Goal: Task Accomplishment & Management: Manage account settings

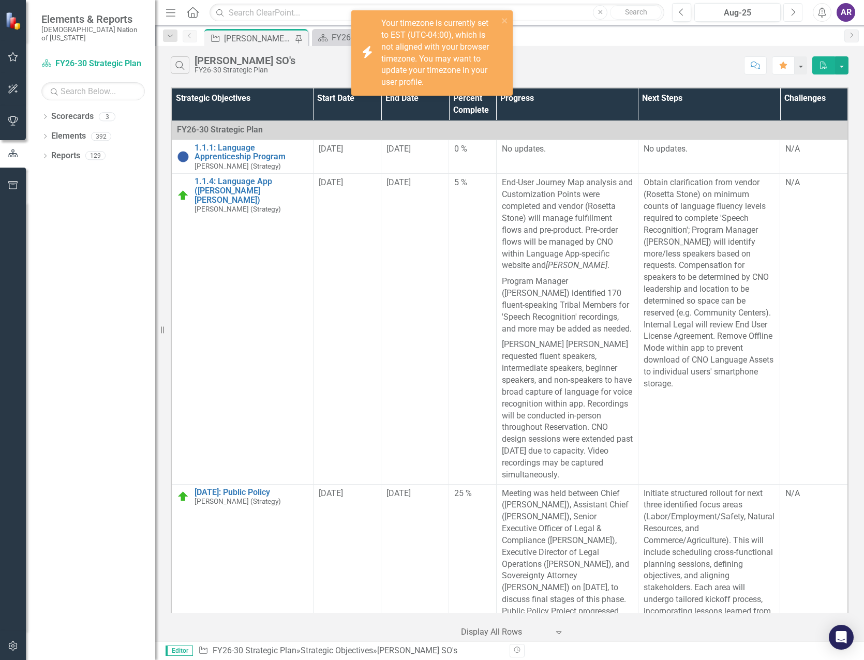
click at [791, 10] on icon "Next" at bounding box center [793, 12] width 6 height 9
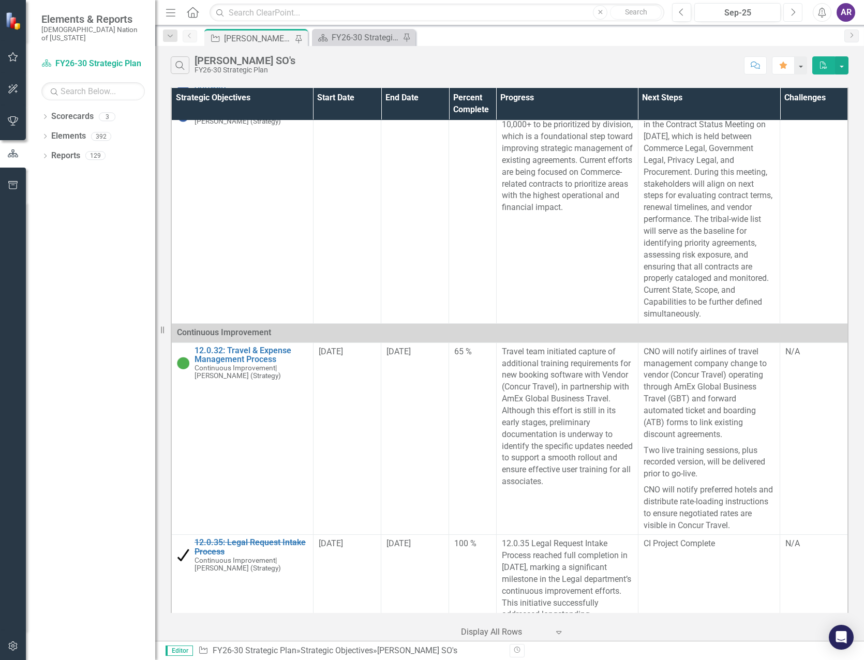
scroll to position [1448, 0]
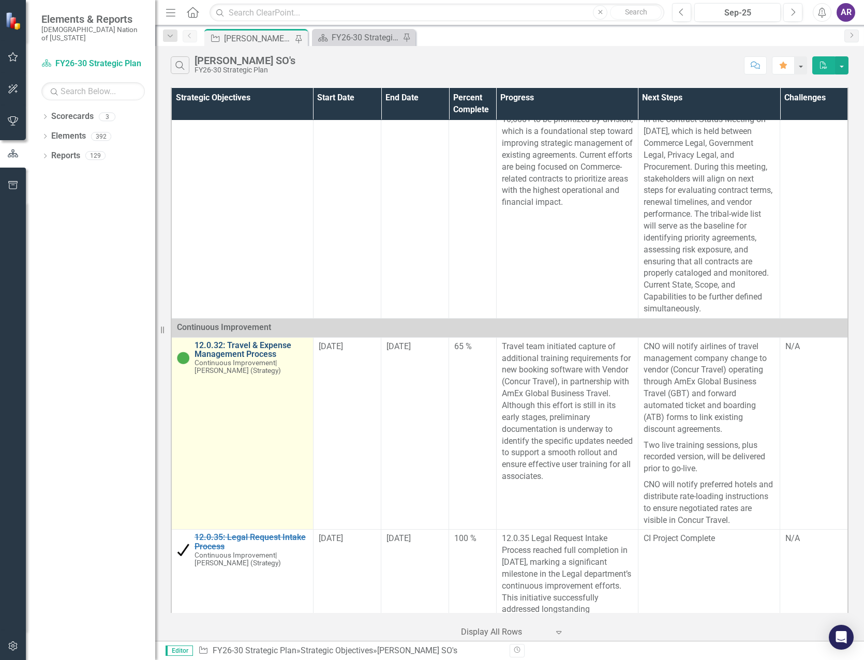
click at [263, 354] on link "12.0.32: Travel & Expense Management Process" at bounding box center [250, 350] width 113 height 18
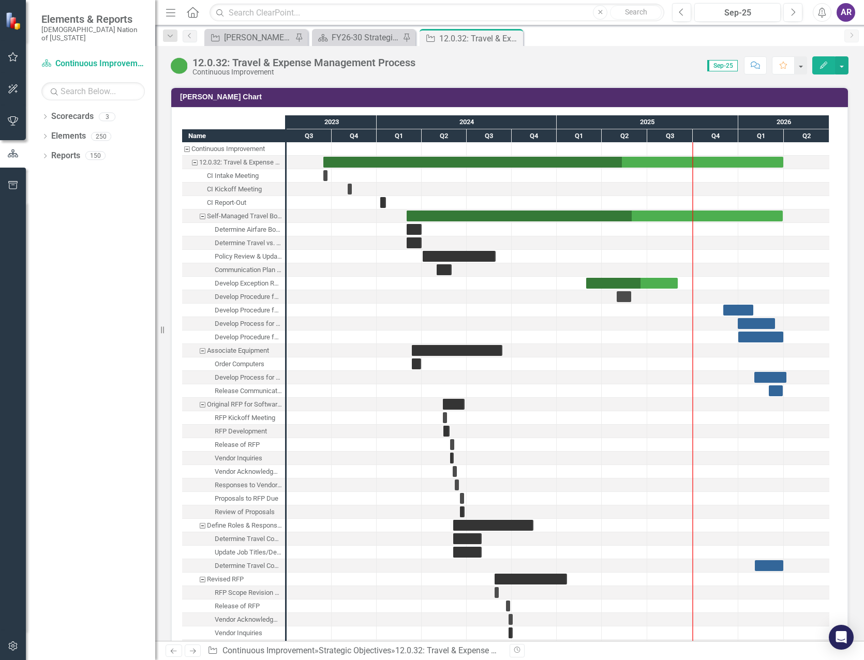
scroll to position [1138, 0]
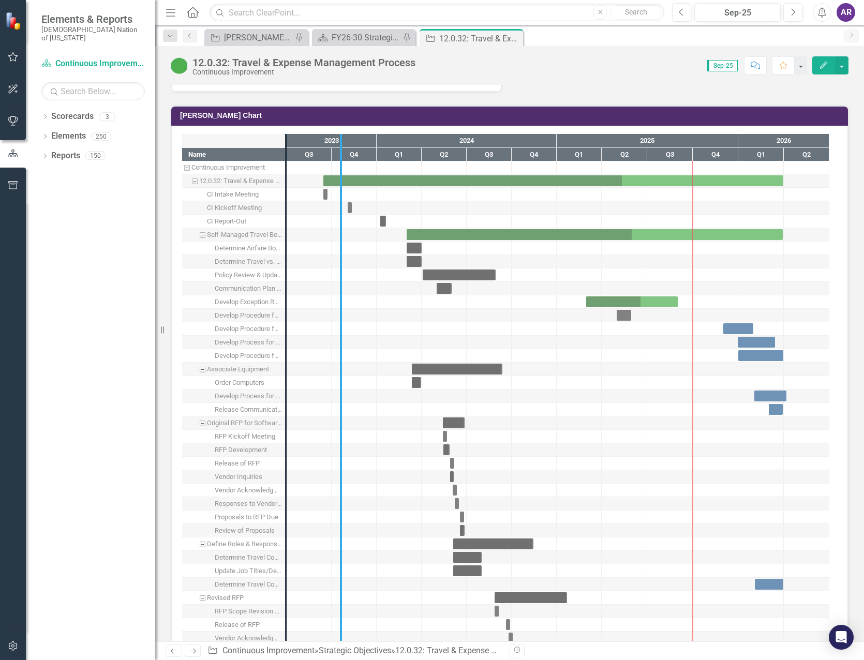
drag, startPoint x: 285, startPoint y: 210, endPoint x: 345, endPoint y: 218, distance: 60.5
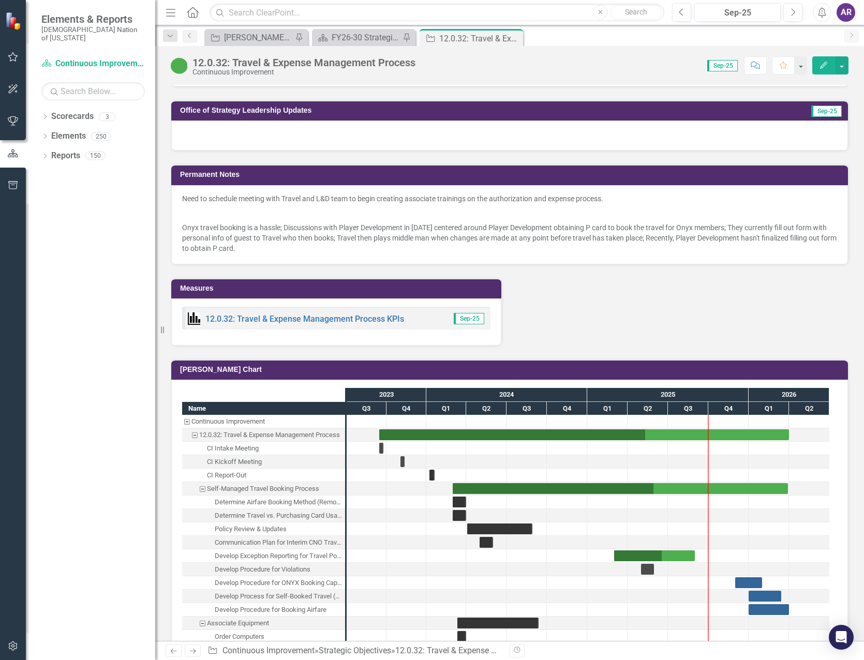
scroll to position [879, 0]
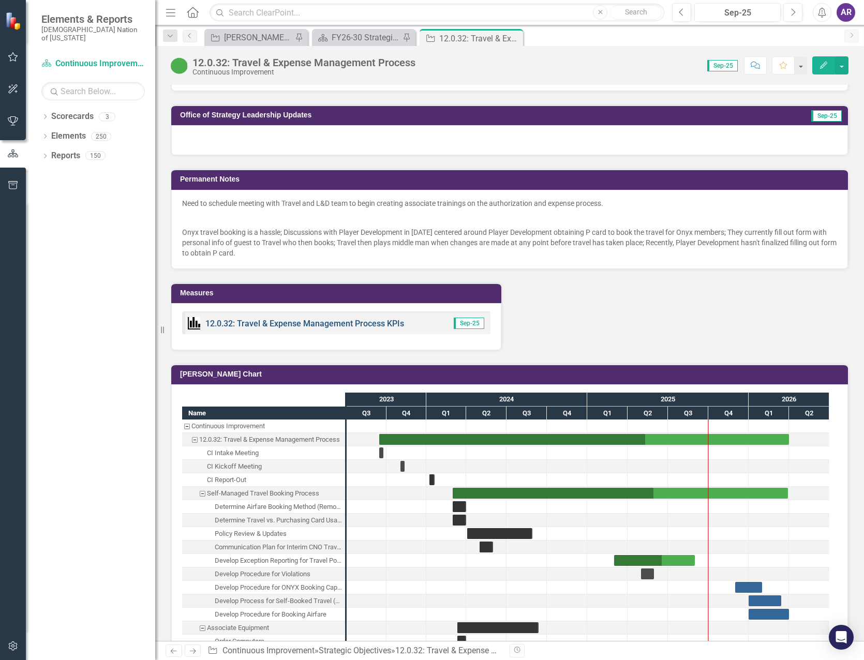
click at [345, 319] on link "12.0.32: Travel & Expense Management Process KPIs" at bounding box center [304, 324] width 199 height 10
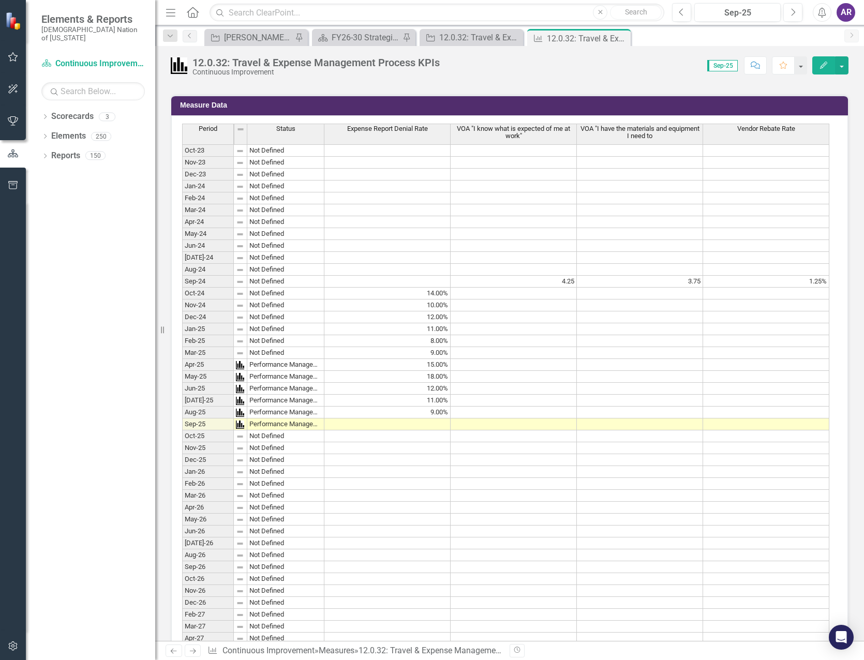
scroll to position [621, 0]
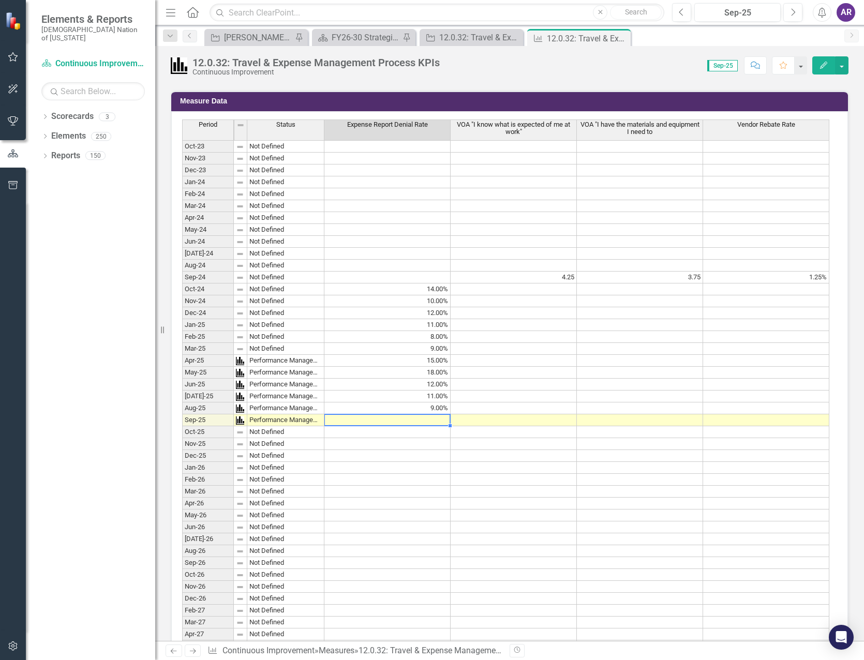
click at [417, 420] on td at bounding box center [387, 420] width 126 height 12
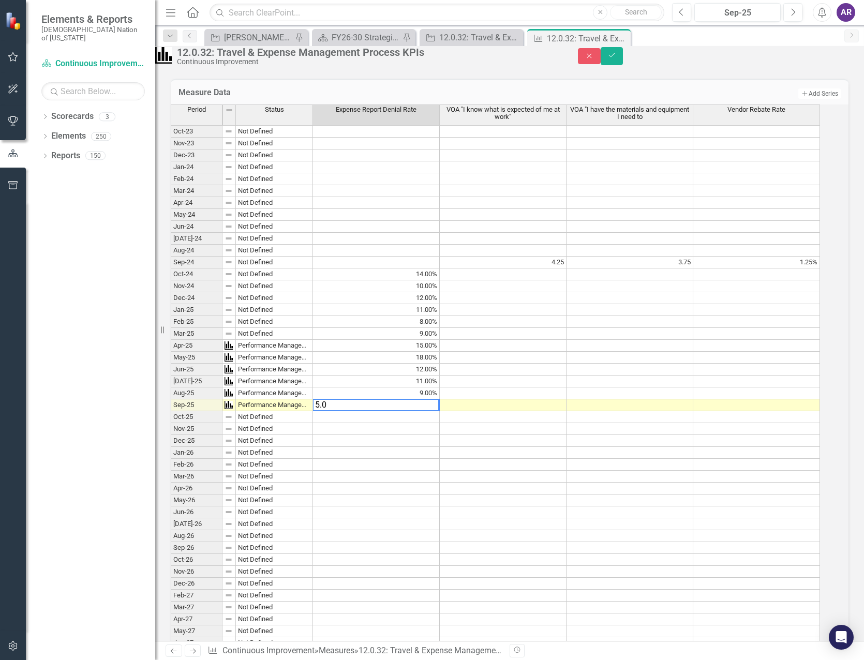
type textarea "5.0"
click at [687, 93] on div "Measure Data Add Add Series" at bounding box center [510, 91] width 678 height 25
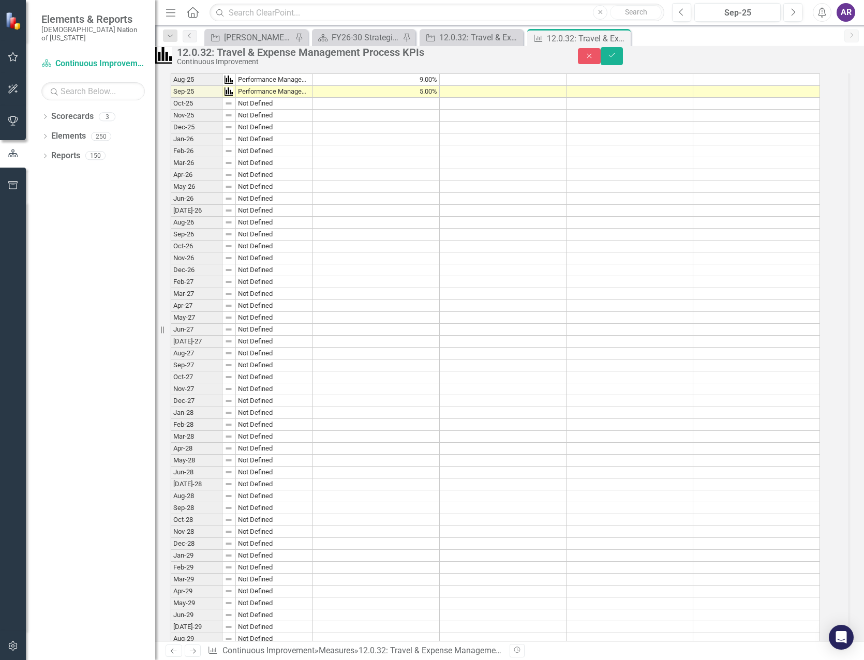
scroll to position [812, 0]
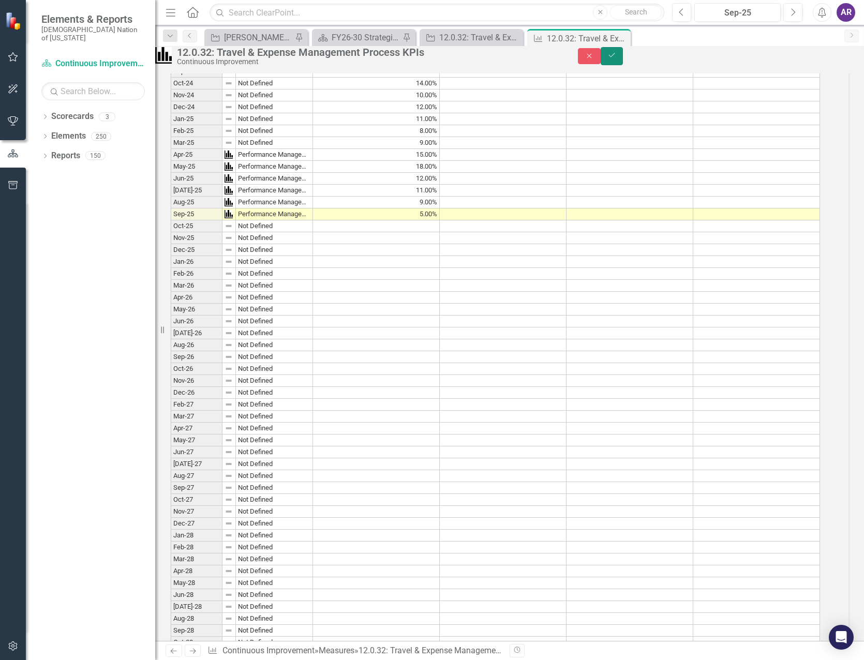
click at [623, 65] on button "Save" at bounding box center [612, 56] width 23 height 18
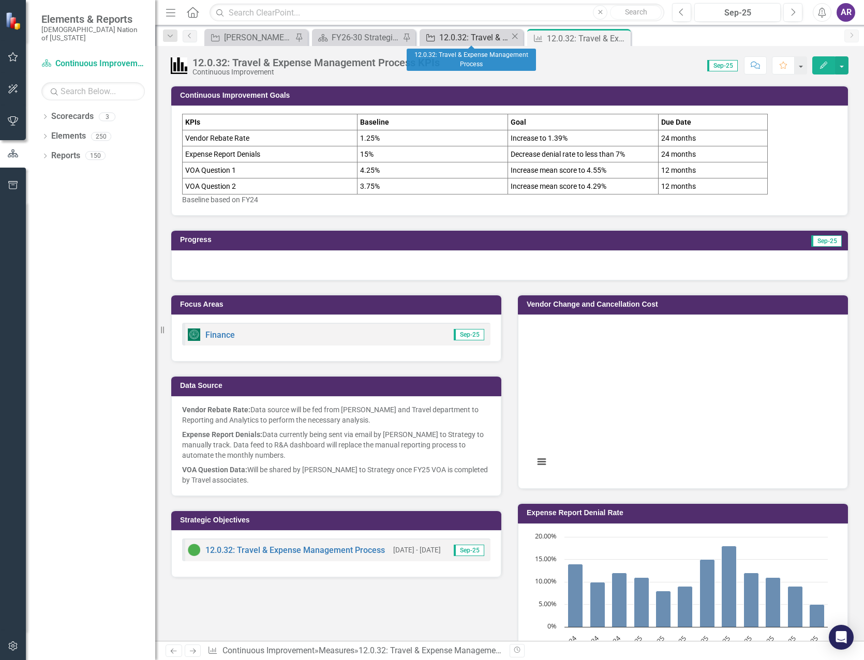
click at [486, 41] on div "12.0.32: Travel & Expense Management Process" at bounding box center [474, 37] width 71 height 13
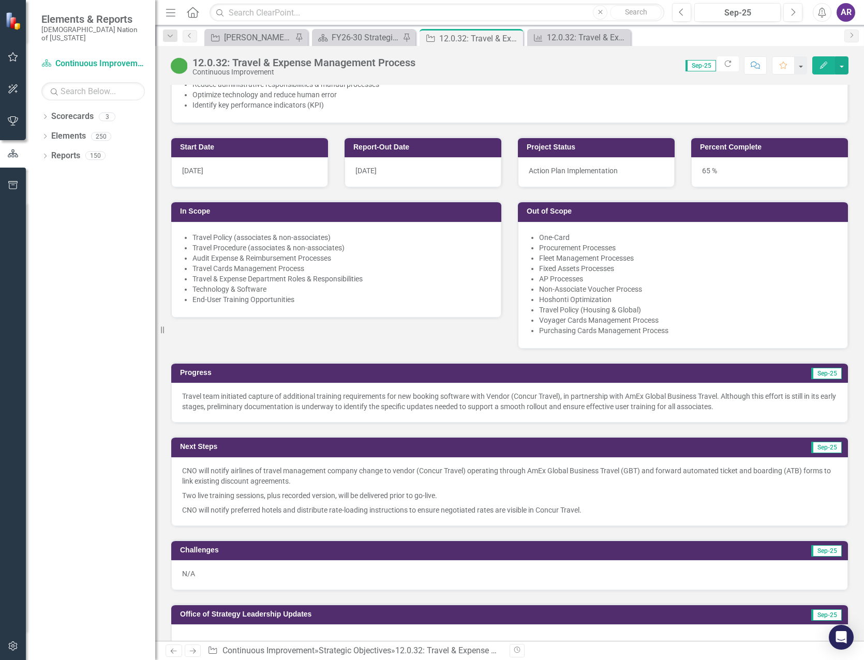
scroll to position [466, 0]
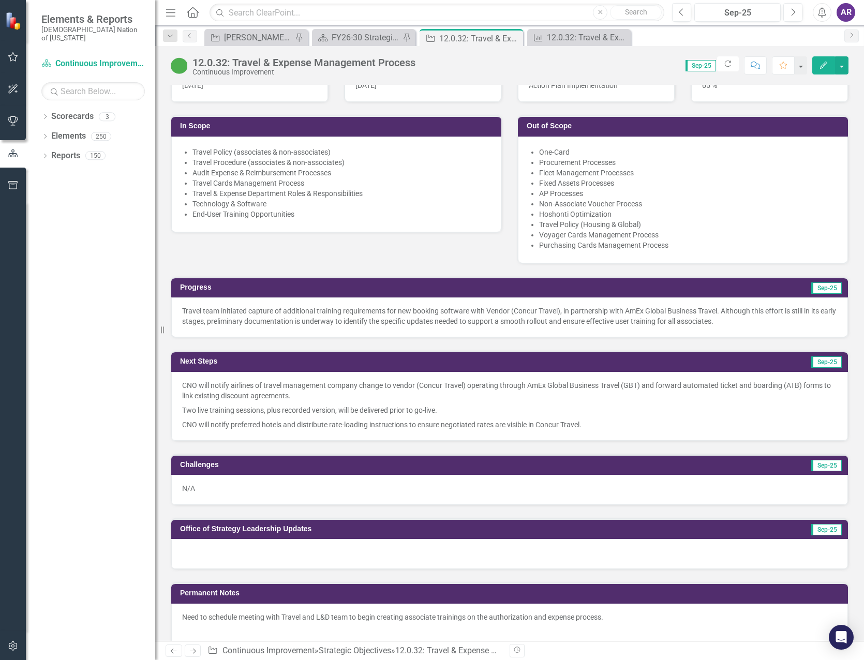
click at [444, 314] on p "Travel team initiated capture of additional training requirements for new booki…" at bounding box center [509, 316] width 655 height 21
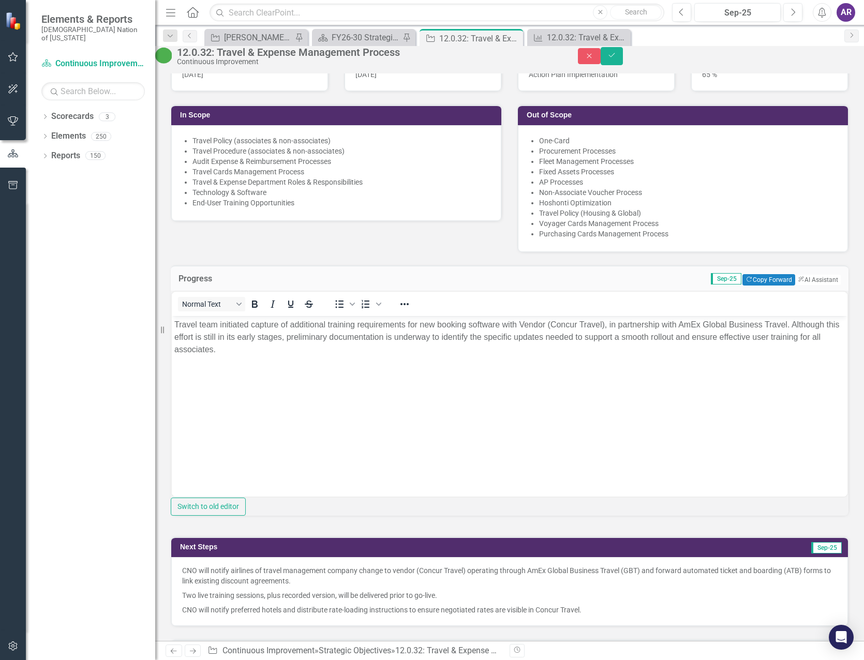
scroll to position [0, 0]
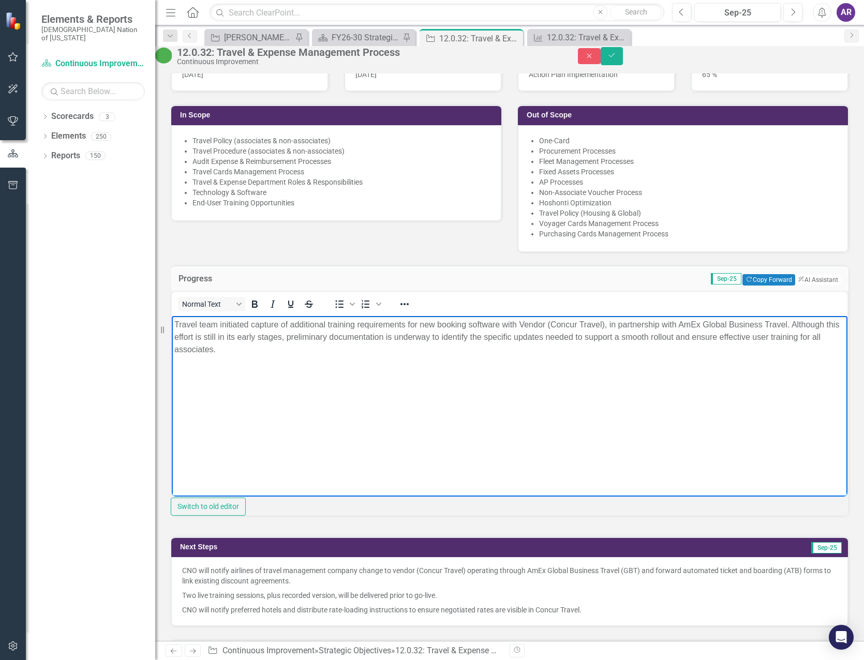
click at [496, 348] on p "Travel team initiated capture of additional training requirements for new booki…" at bounding box center [509, 336] width 670 height 37
click at [314, 351] on p "Travel team initiated capture of additional training requirements for new booki…" at bounding box center [509, 336] width 670 height 37
click at [477, 352] on p "Travel team initiated capture of additional training requirements for new booki…" at bounding box center [509, 336] width 670 height 37
click at [651, 351] on p "Travel team initiated capture of additional training requirements for new booki…" at bounding box center [509, 336] width 670 height 37
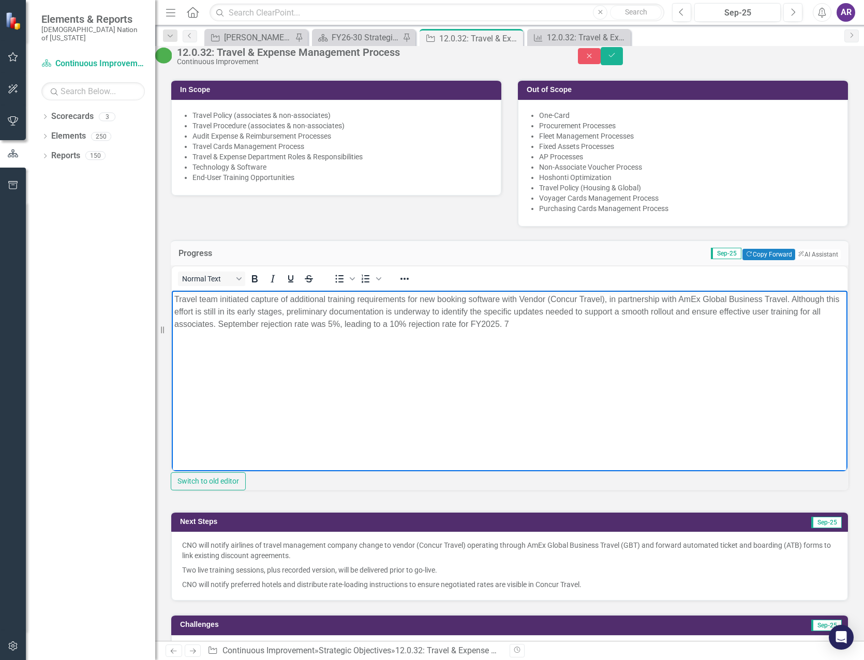
scroll to position [483, 0]
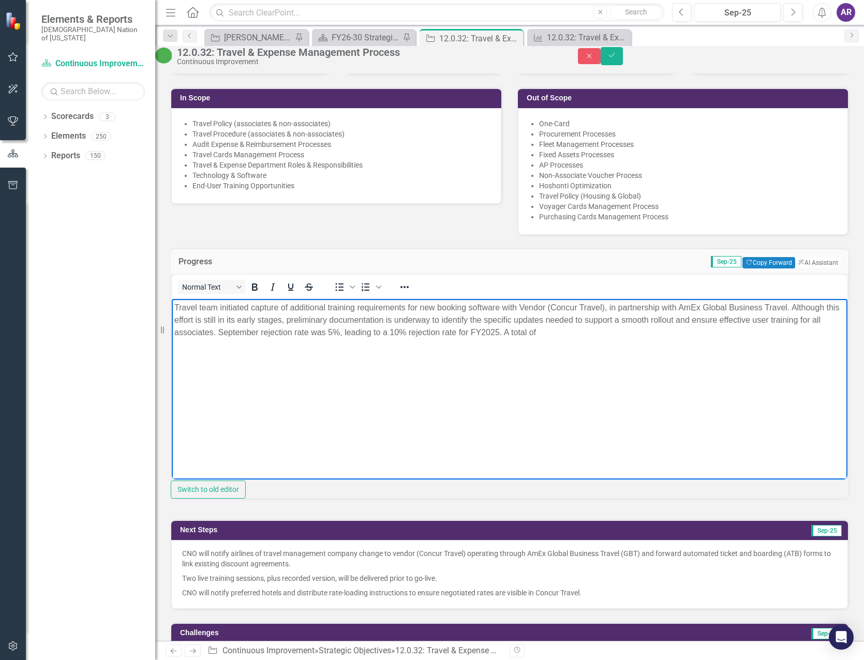
click at [412, 332] on p "Travel team initiated capture of additional training requirements for new booki…" at bounding box center [509, 319] width 670 height 37
click at [553, 328] on p "Travel team initiated capture of additional training requirements for new booki…" at bounding box center [509, 319] width 670 height 37
drag, startPoint x: 696, startPoint y: 331, endPoint x: 709, endPoint y: 331, distance: 12.9
click at [697, 331] on p "Travel team initiated capture of additional training requirements for new booki…" at bounding box center [509, 319] width 670 height 37
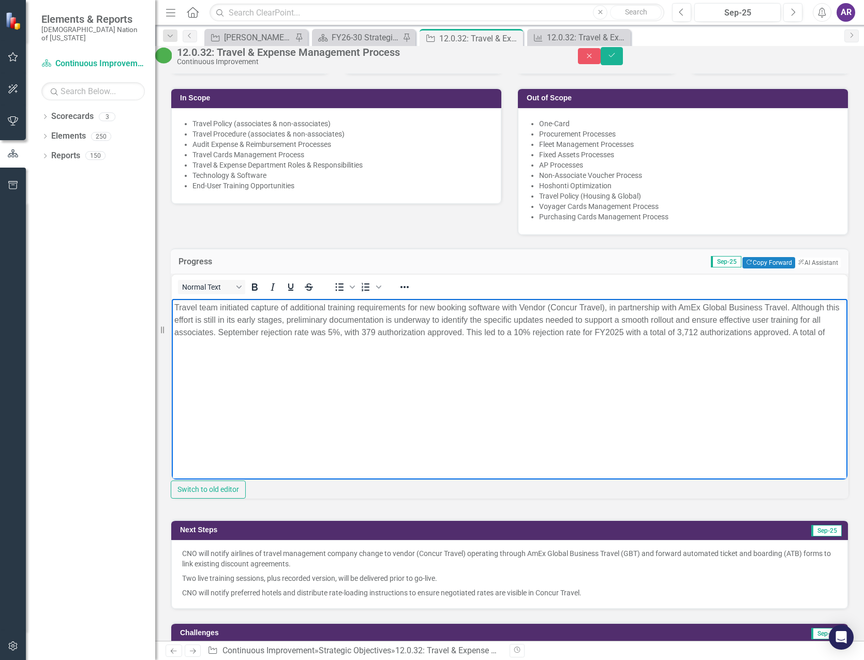
click at [560, 331] on p "Travel team initiated capture of additional training requirements for new booki…" at bounding box center [509, 319] width 670 height 37
click at [560, 330] on p "Travel team initiated capture of additional training requirements for new booki…" at bounding box center [509, 319] width 670 height 37
drag, startPoint x: 312, startPoint y: 343, endPoint x: 264, endPoint y: 345, distance: 48.1
click at [264, 338] on p "Travel team initiated capture of additional training requirements for new booki…" at bounding box center [509, 319] width 670 height 37
drag, startPoint x: 414, startPoint y: 332, endPoint x: 556, endPoint y: 332, distance: 141.2
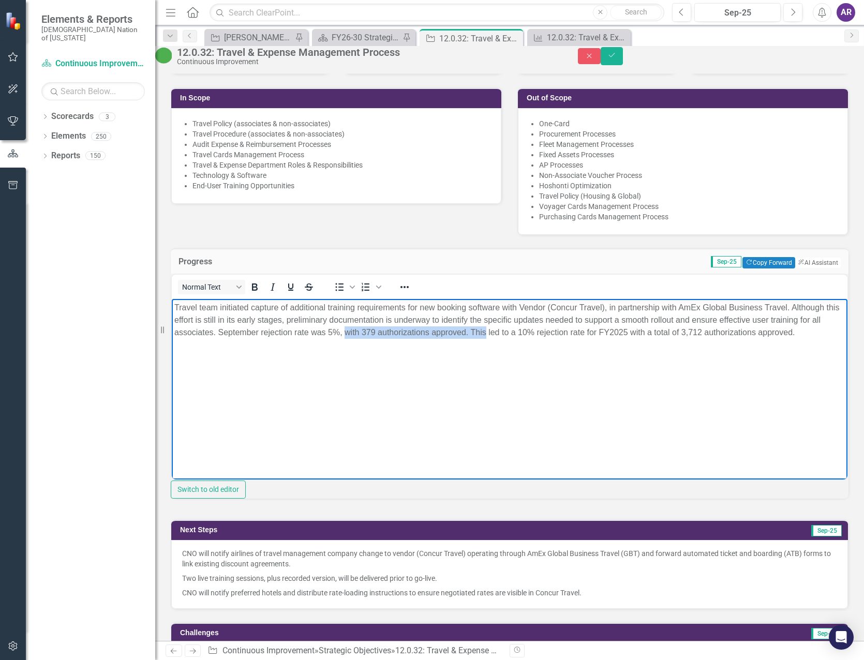
click at [556, 332] on p "Travel team initiated capture of additional training requirements for new booki…" at bounding box center [509, 319] width 670 height 37
click at [580, 331] on p "Travel team initiated capture of additional training requirements for new booki…" at bounding box center [509, 319] width 670 height 37
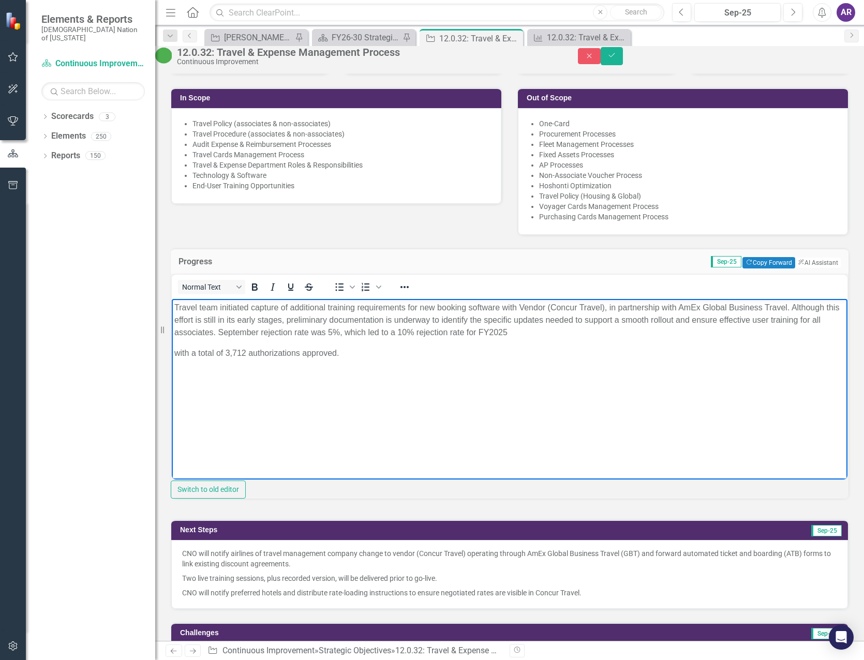
click at [586, 331] on p "Travel team initiated capture of additional training requirements for new booki…" at bounding box center [509, 319] width 670 height 37
click at [589, 331] on p "Travel team initiated capture of additional training requirements for new booki…" at bounding box center [509, 319] width 670 height 37
click at [408, 335] on p "Travel team initiated capture of additional training requirements for new booki…" at bounding box center [509, 319] width 670 height 37
click at [724, 335] on p "Travel team initiated capture of additional training requirements for new booki…" at bounding box center [509, 319] width 670 height 37
click at [715, 334] on p "Travel team initiated capture of additional training requirements for new booki…" at bounding box center [509, 319] width 670 height 37
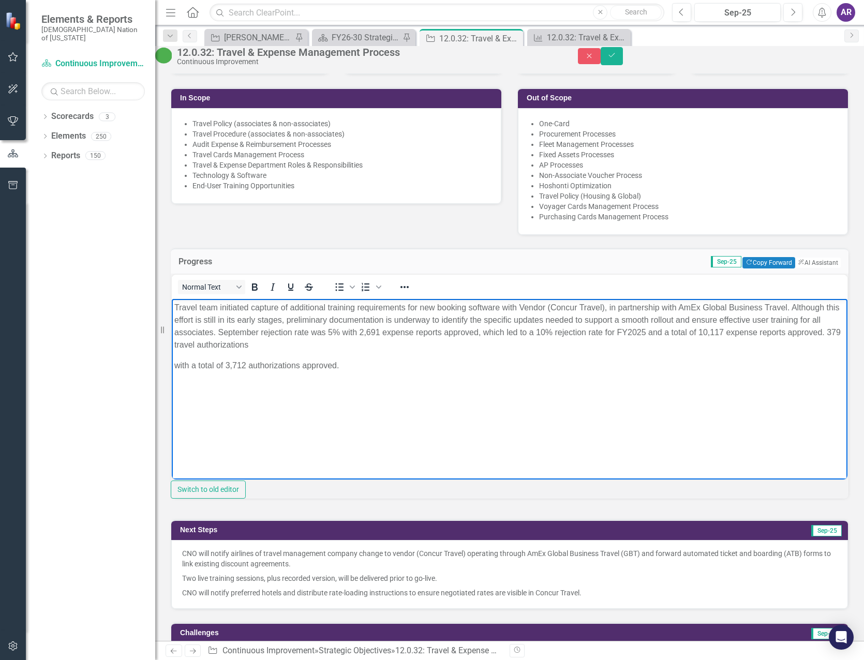
click at [378, 346] on p "Travel team initiated capture of additional training requirements for new booki…" at bounding box center [509, 326] width 670 height 50
drag, startPoint x: 173, startPoint y: 364, endPoint x: 477, endPoint y: 344, distance: 305.3
click at [477, 344] on body "Travel team initiated capture of additional training requirements for new booki…" at bounding box center [510, 375] width 676 height 155
click at [673, 349] on p "Travel team initiated capture of additional training requirements for new booki…" at bounding box center [509, 326] width 670 height 50
click at [648, 364] on body "Travel team initiated capture of additional training requirements for new booki…" at bounding box center [510, 375] width 676 height 155
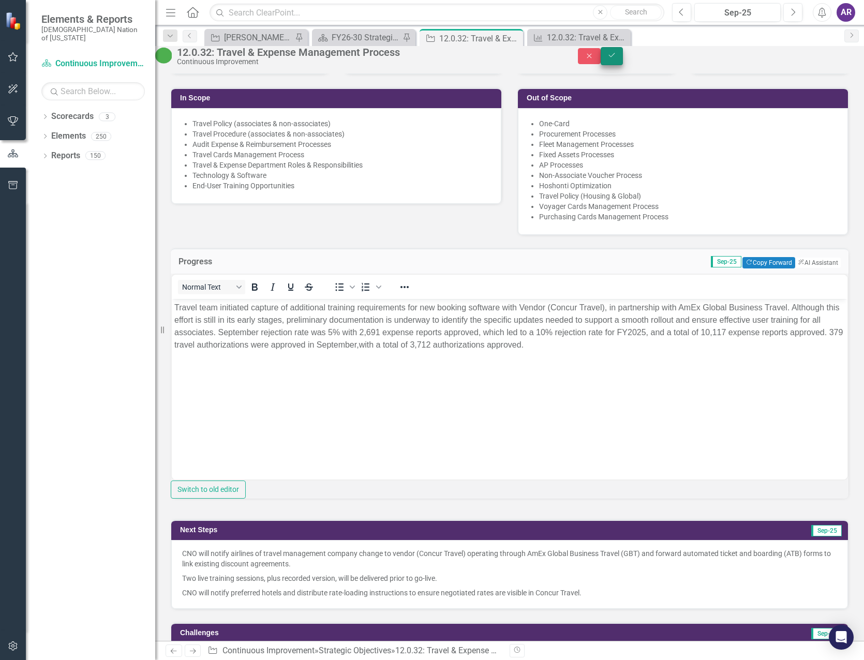
click at [623, 64] on button "Save" at bounding box center [612, 56] width 23 height 18
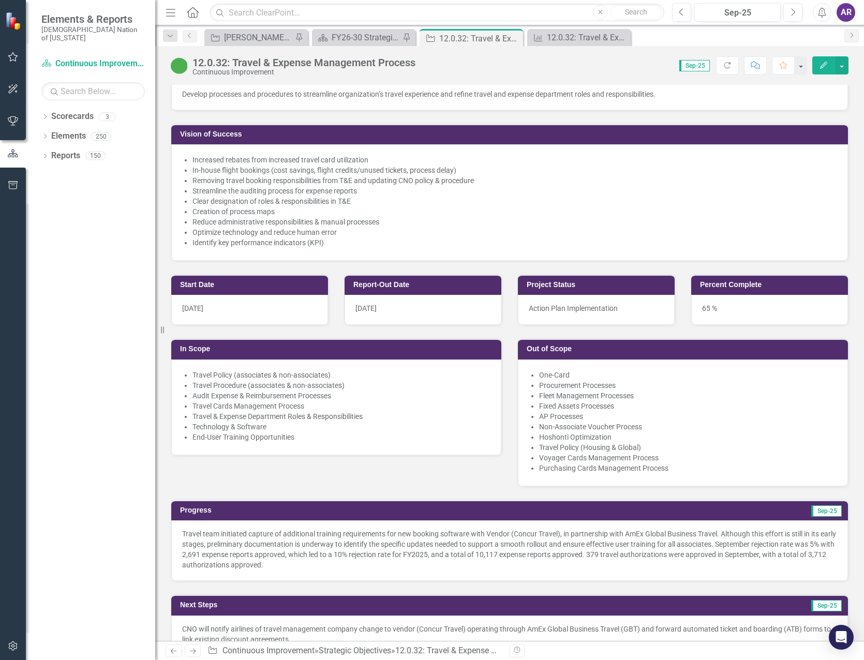
scroll to position [259, 0]
